Goal: Find specific page/section: Find specific page/section

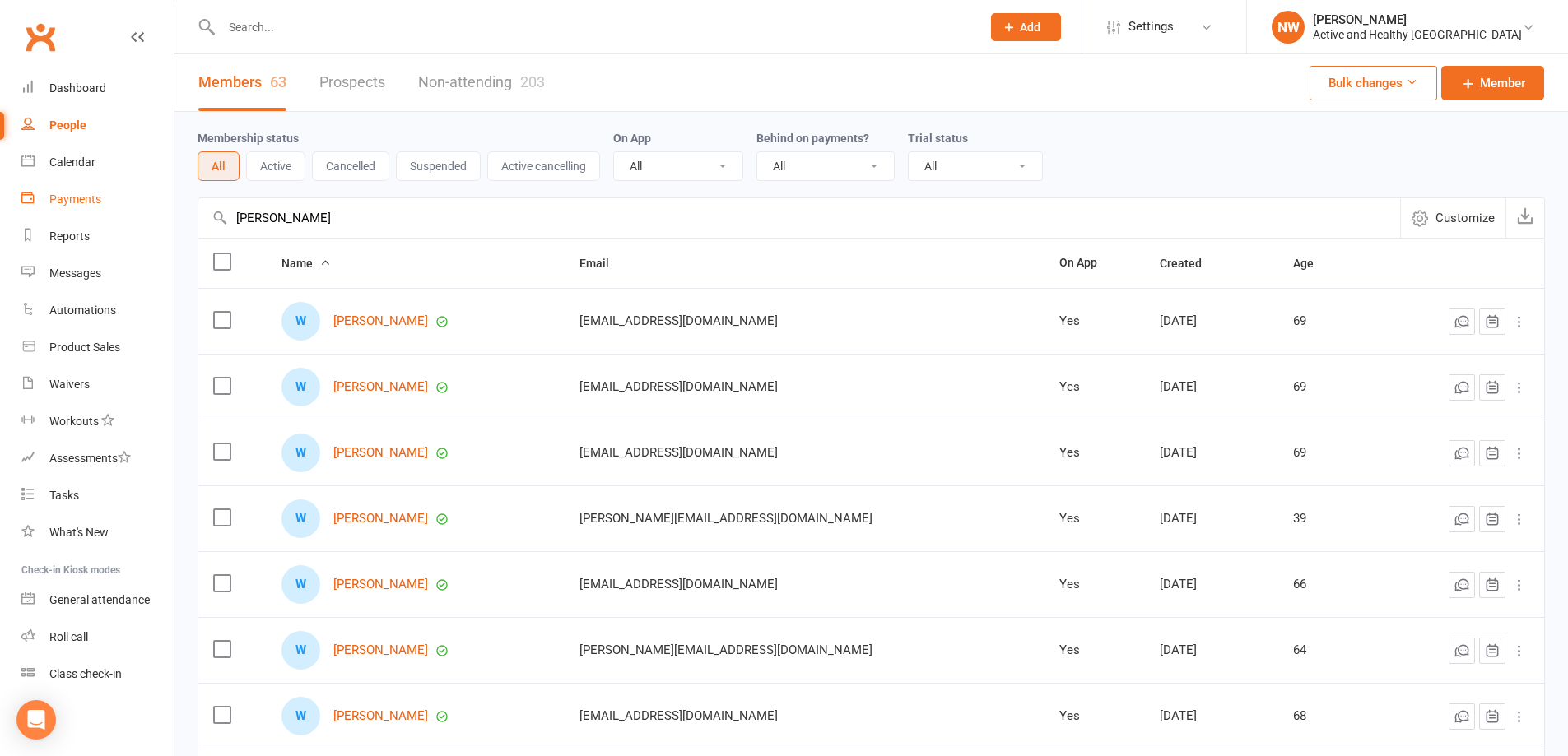
drag, startPoint x: 343, startPoint y: 225, endPoint x: 23, endPoint y: 181, distance: 323.0
click at [23, 181] on ui-view "Prospect Member Non-attending contact Class / event Appointment Task Membership…" at bounding box center [784, 535] width 1568 height 1064
paste input "[PERSON_NAME]"
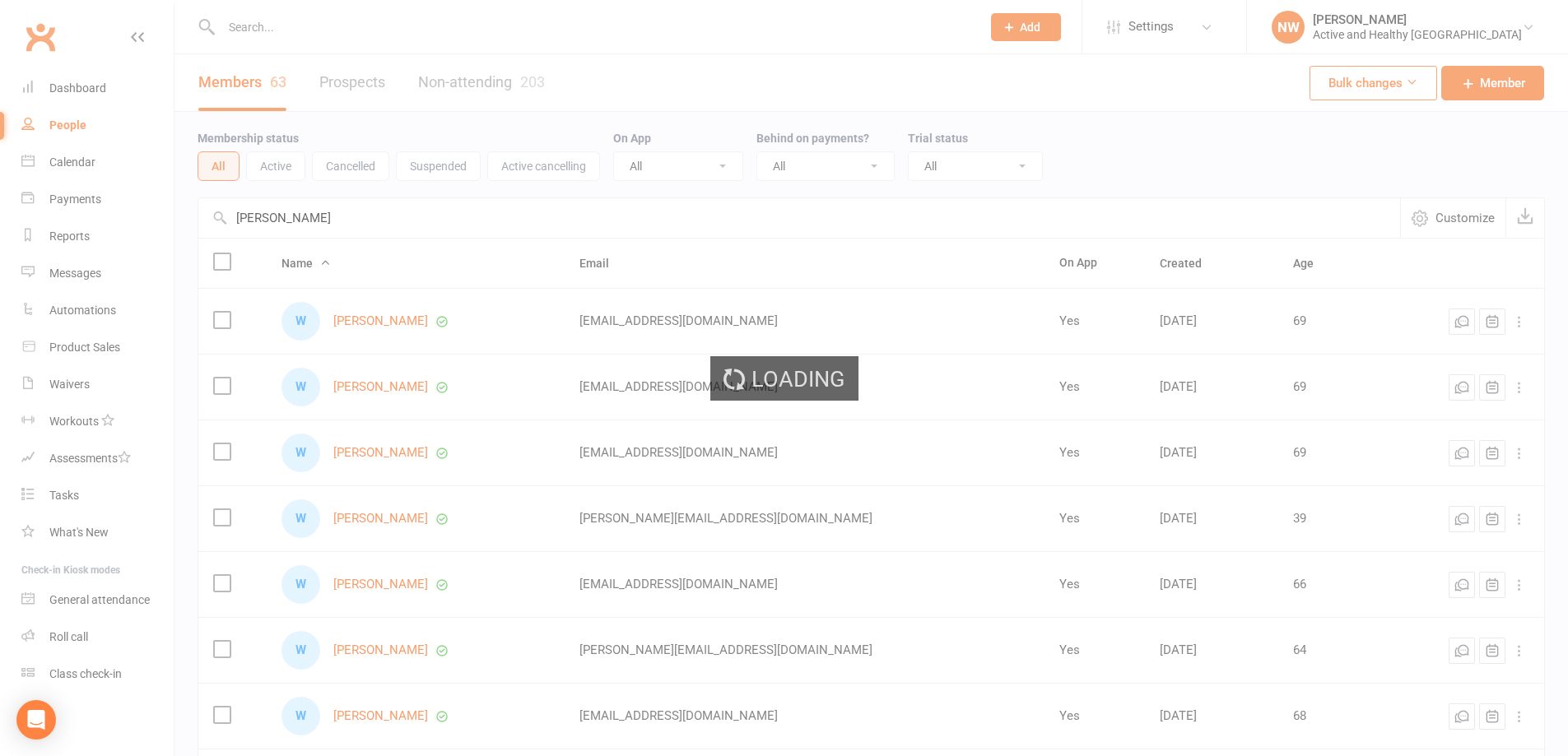
type input "[PERSON_NAME]"
click at [76, 133] on link "People" at bounding box center [98, 125] width 152 height 37
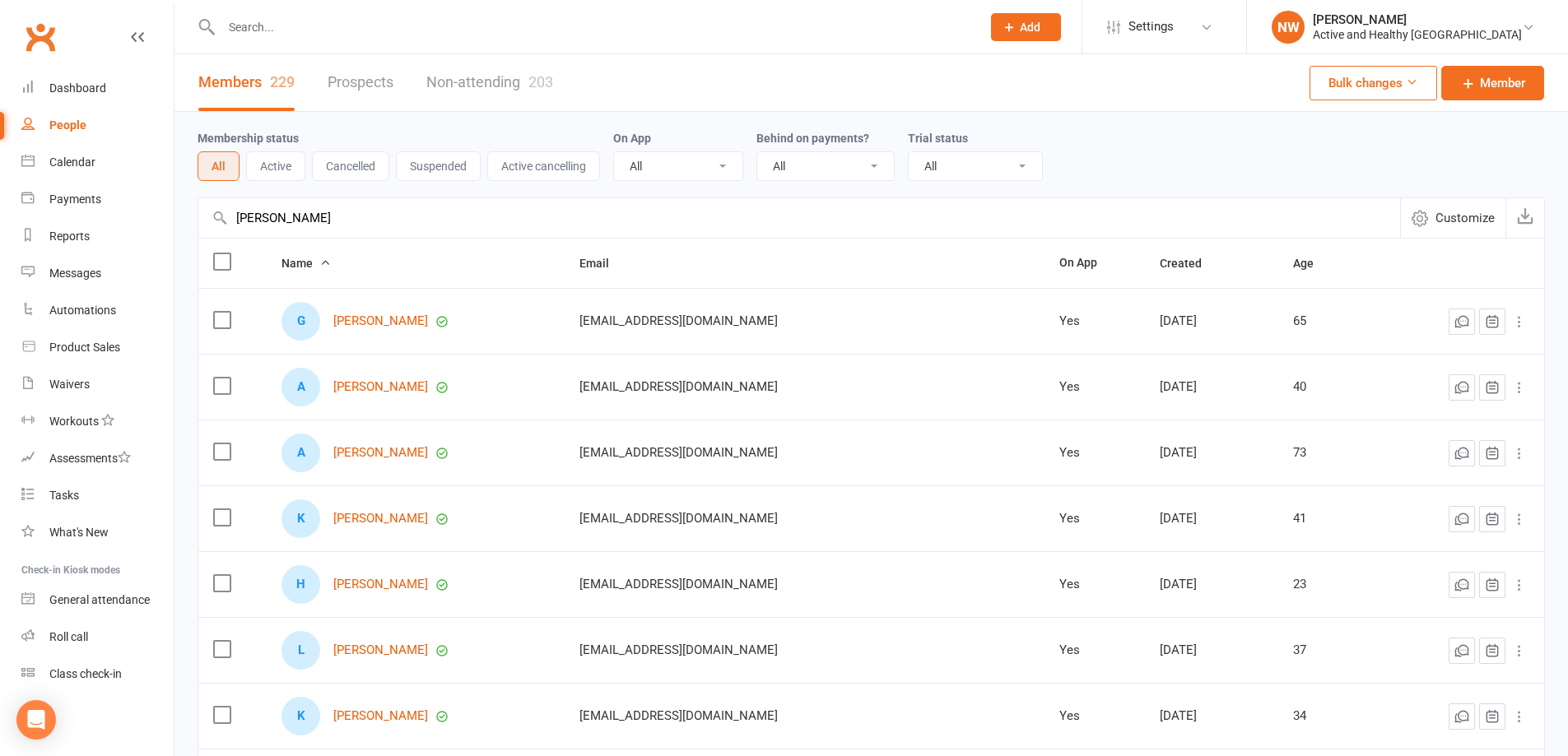
click at [59, 113] on link "People" at bounding box center [98, 125] width 152 height 37
click at [66, 124] on div "People" at bounding box center [68, 125] width 37 height 13
drag, startPoint x: 335, startPoint y: 219, endPoint x: 117, endPoint y: 217, distance: 218.0
click at [117, 217] on ui-view "Prospect Member Non-attending contact Class / event Appointment Task Membership…" at bounding box center [784, 535] width 1568 height 1064
click at [509, 85] on link "Non-attending 203" at bounding box center [489, 83] width 127 height 56
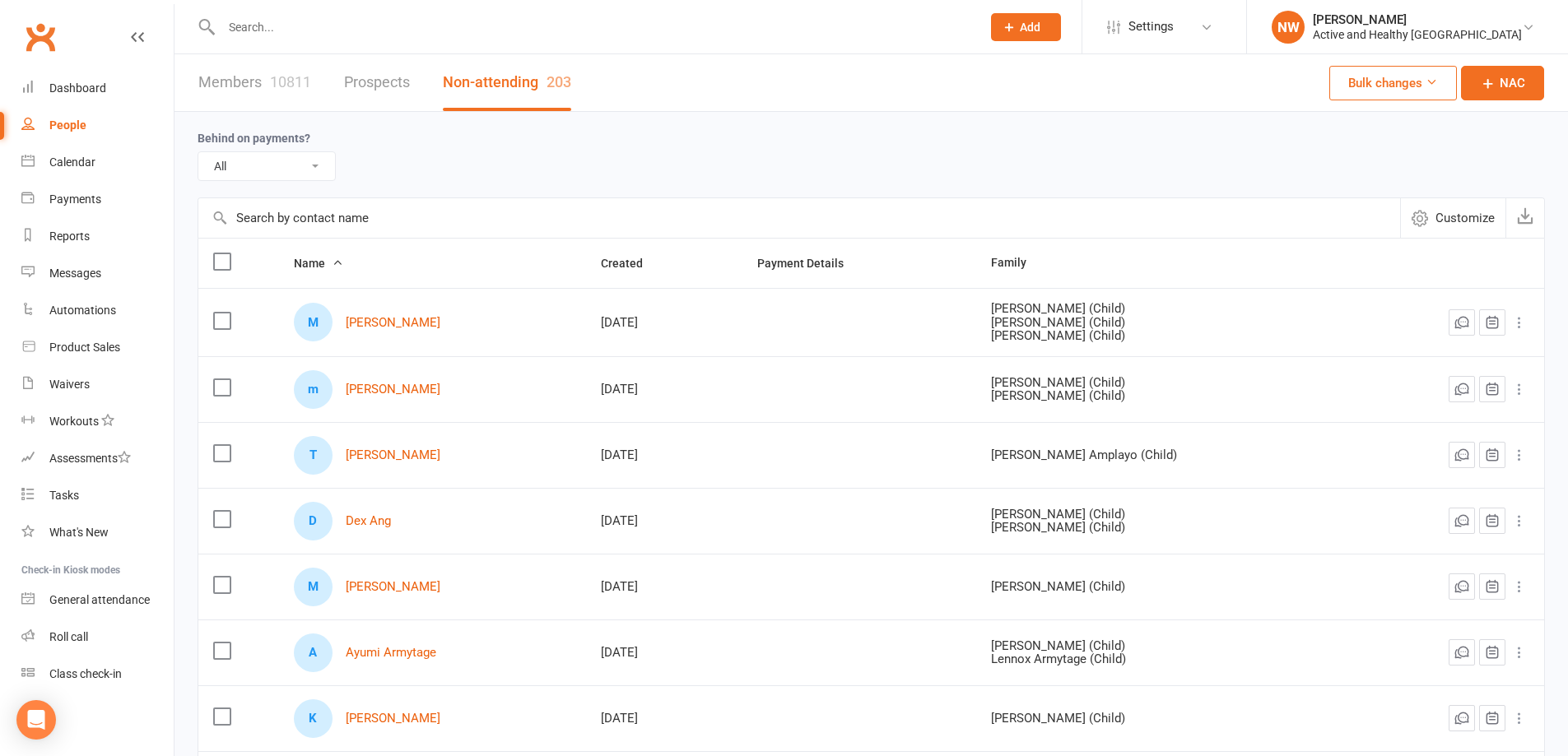
click at [315, 229] on input "text" at bounding box center [800, 218] width 1203 height 39
paste input "[PERSON_NAME]"
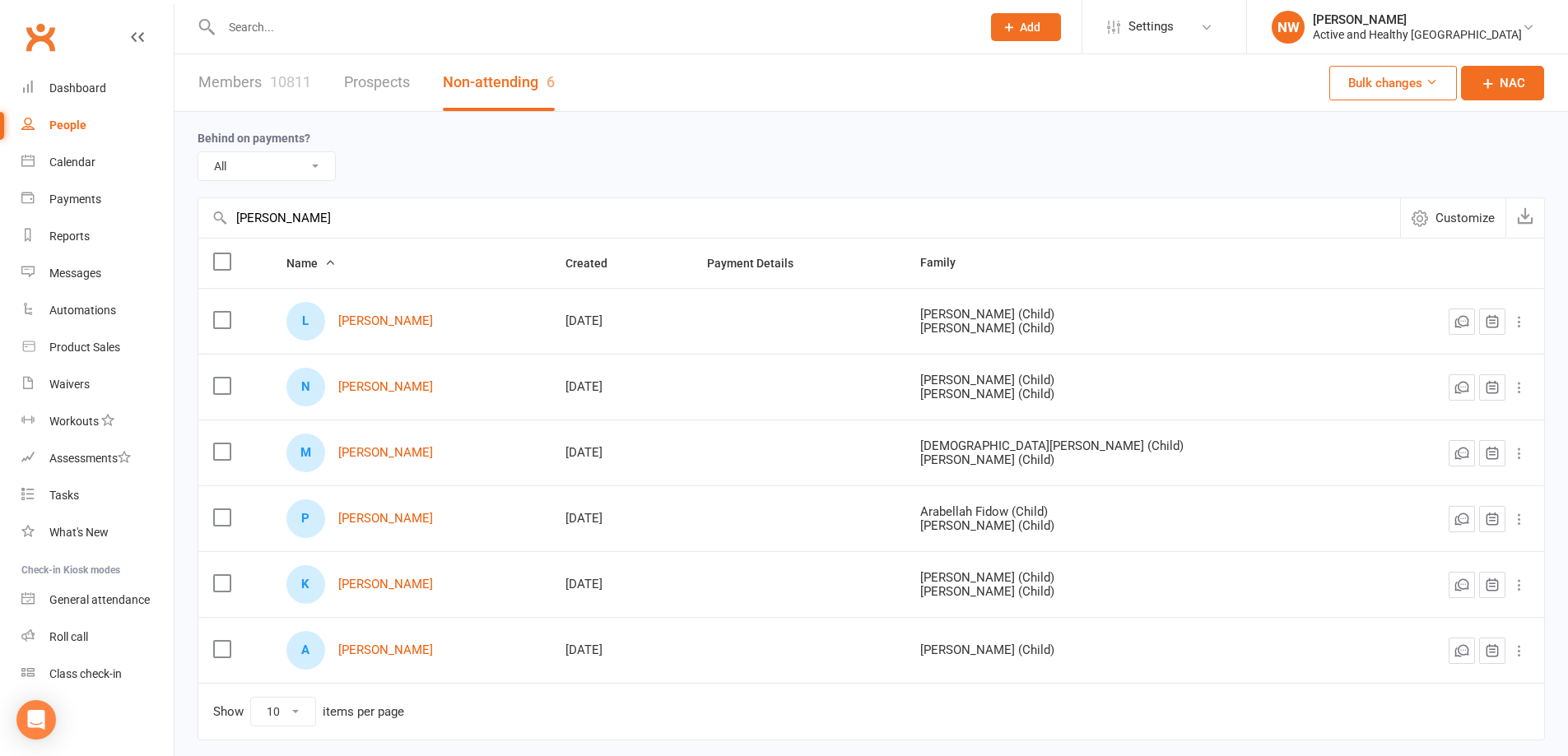
type input "[PERSON_NAME]"
click at [277, 88] on div "10811" at bounding box center [290, 82] width 41 height 17
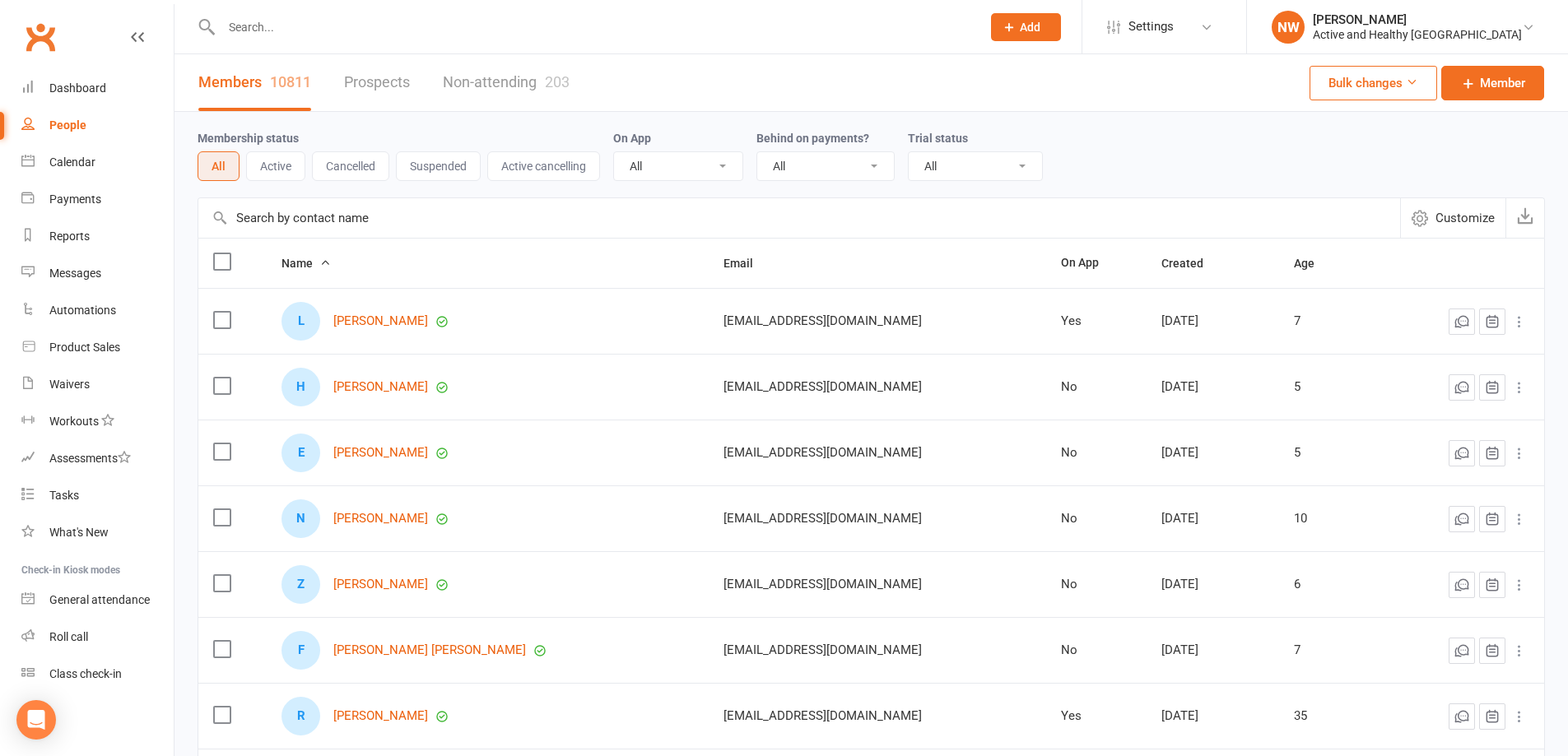
click at [321, 223] on input "text" at bounding box center [800, 218] width 1203 height 39
paste input "[PERSON_NAME]"
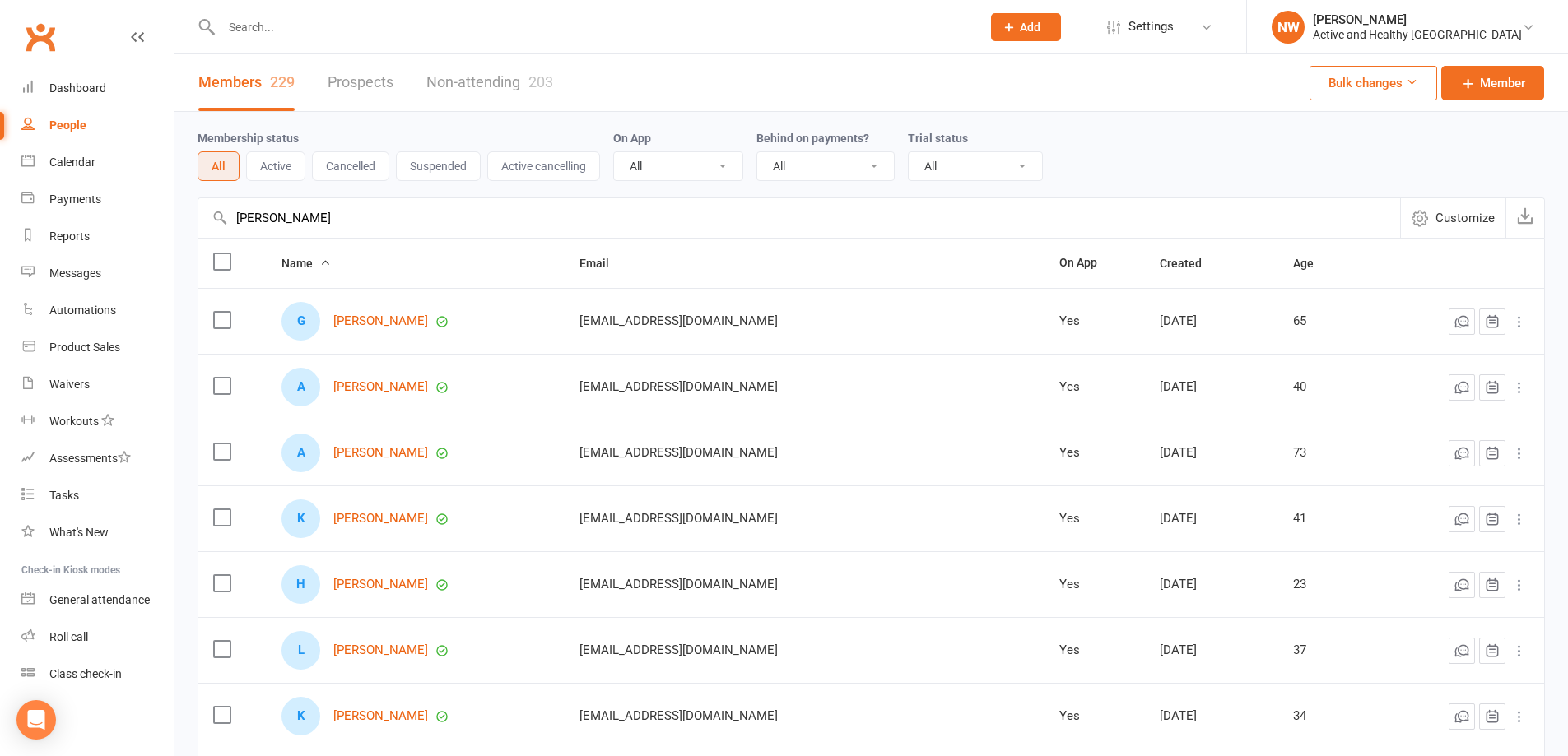
type input "[PERSON_NAME]"
